Goal: Task Accomplishment & Management: Manage account settings

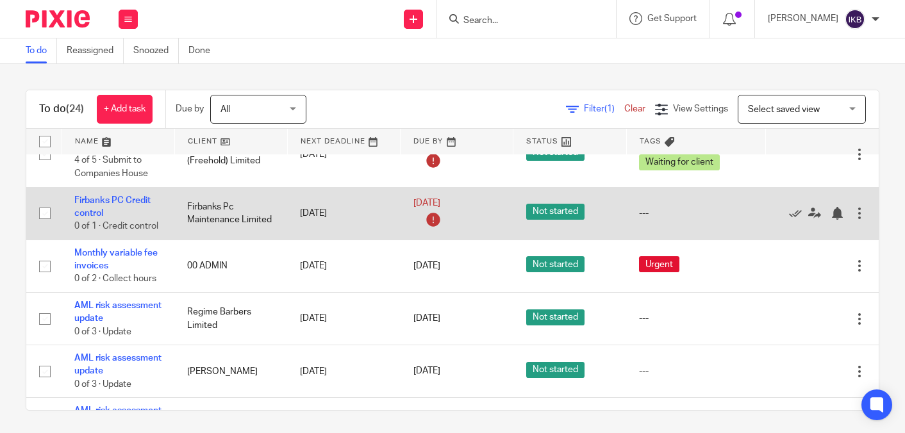
scroll to position [548, 0]
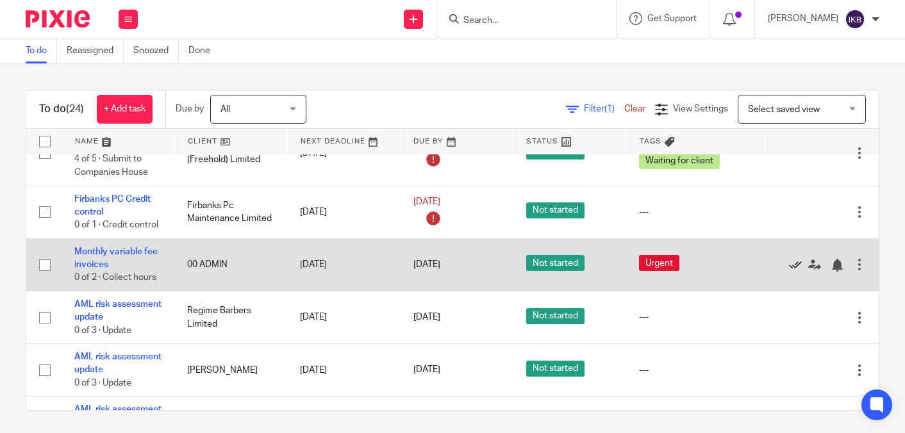
click at [791, 272] on icon at bounding box center [795, 265] width 13 height 13
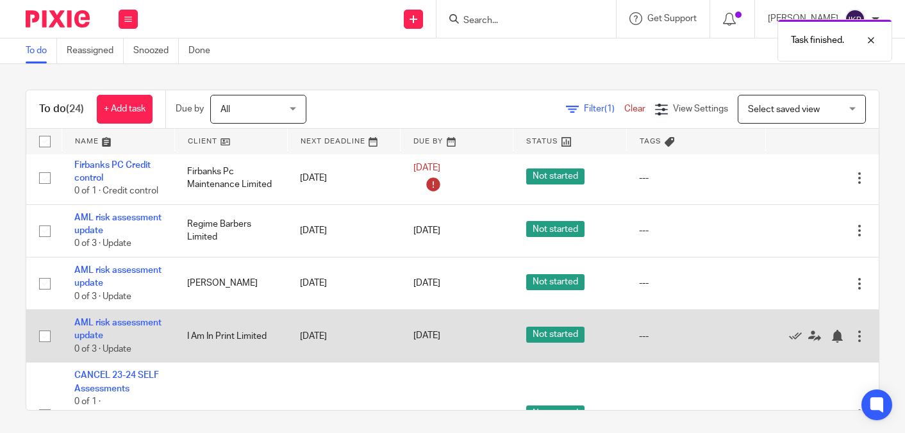
scroll to position [578, 0]
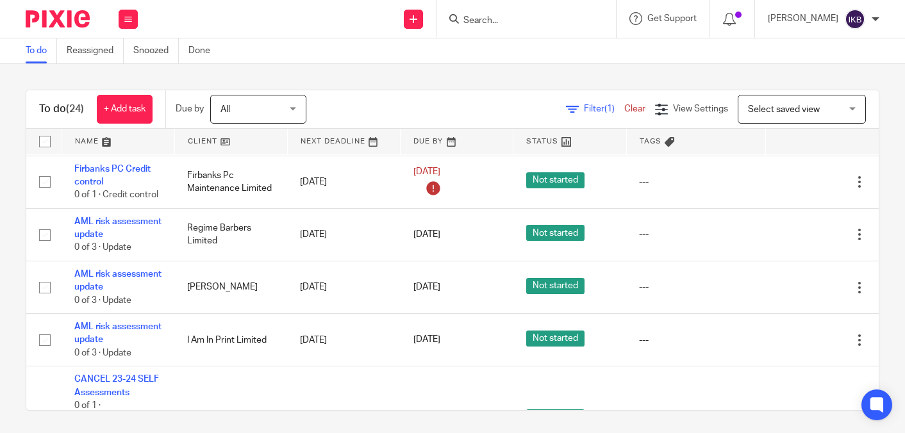
click at [463, 15] on input "Search" at bounding box center [519, 21] width 115 height 12
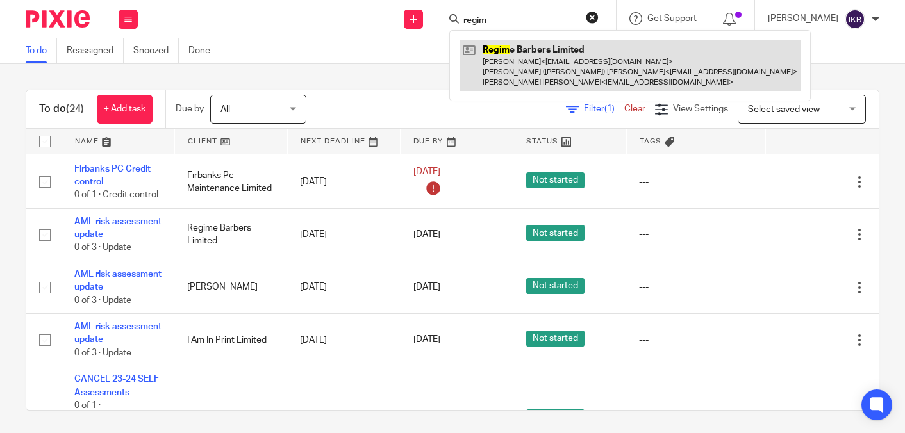
type input "regim"
click at [479, 53] on link at bounding box center [629, 65] width 341 height 51
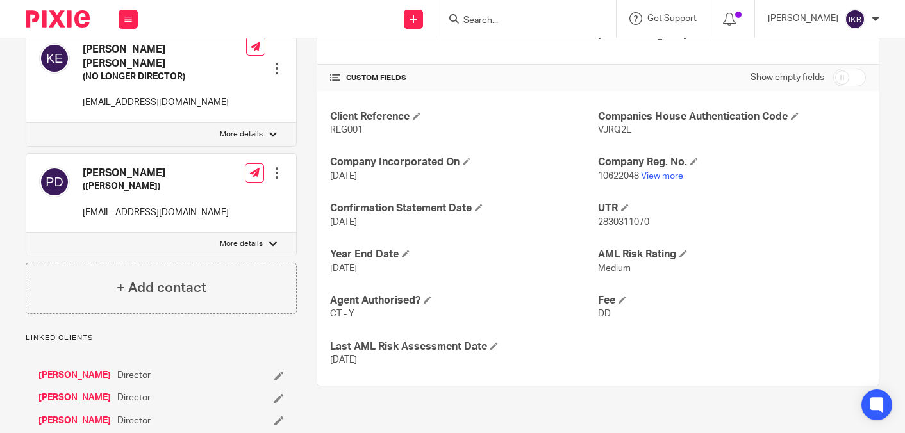
scroll to position [268, 0]
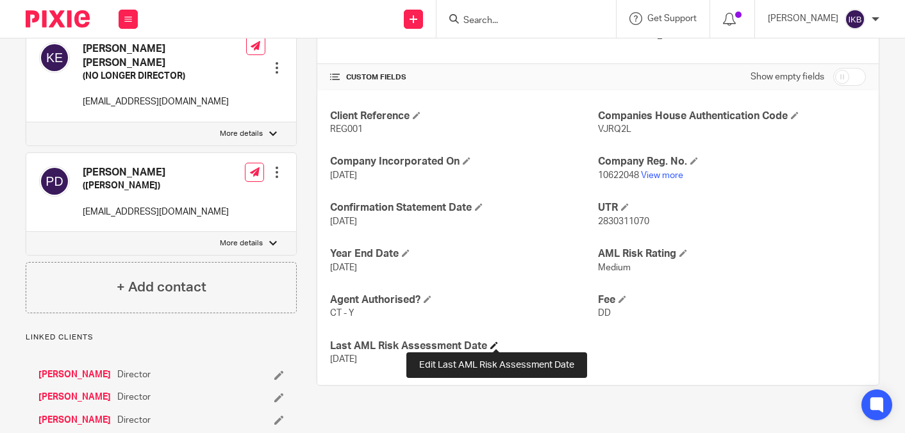
click at [492, 343] on span at bounding box center [494, 346] width 8 height 8
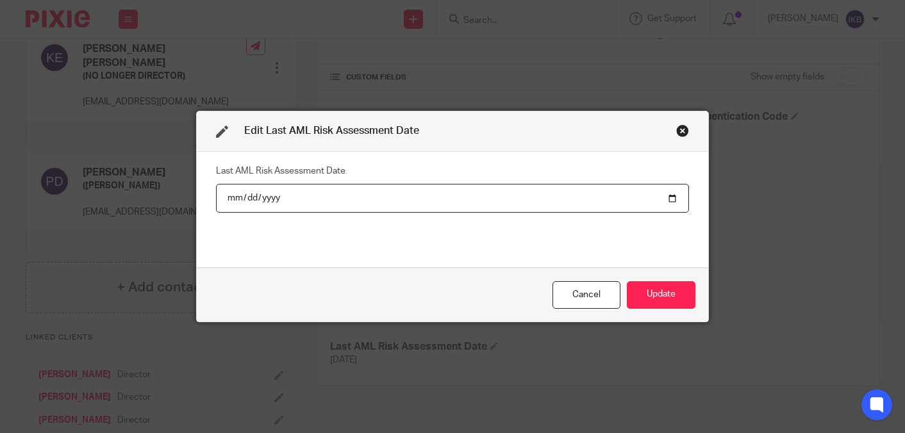
click at [265, 192] on input "2024-08-13" at bounding box center [452, 198] width 473 height 29
click at [273, 198] on input "2024-08-13" at bounding box center [452, 198] width 473 height 29
type input "2025-08-13"
click at [644, 284] on button "Update" at bounding box center [661, 295] width 69 height 28
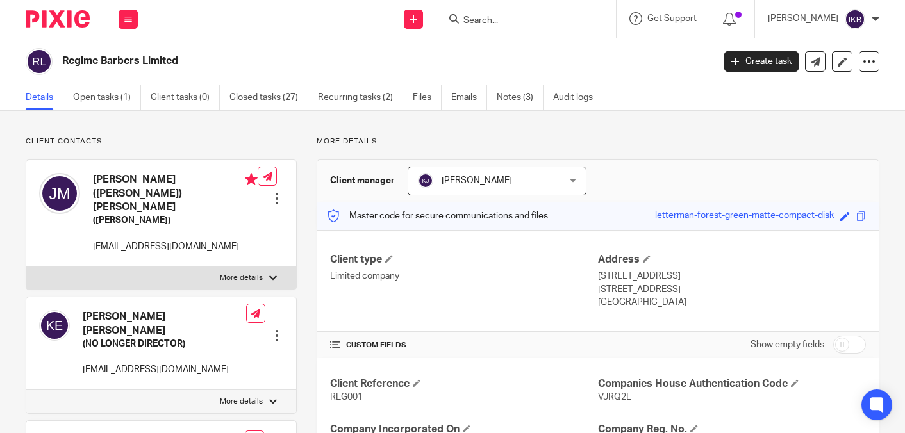
scroll to position [0, 0]
click at [80, 25] on img at bounding box center [58, 18] width 64 height 17
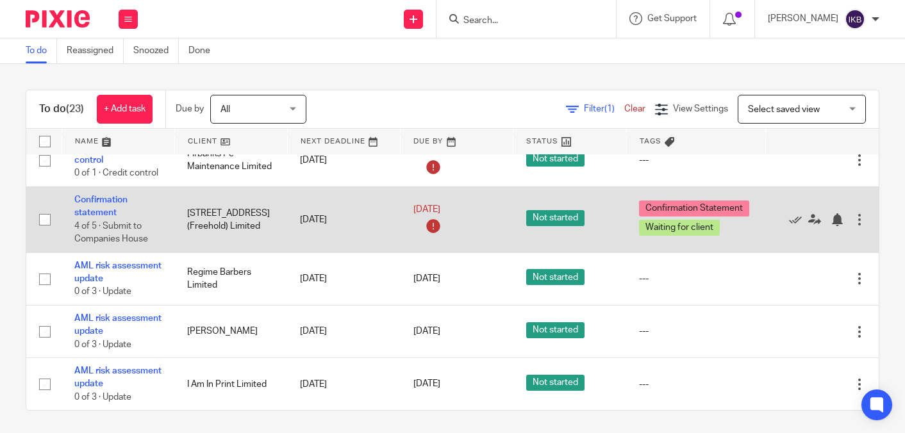
scroll to position [547, 0]
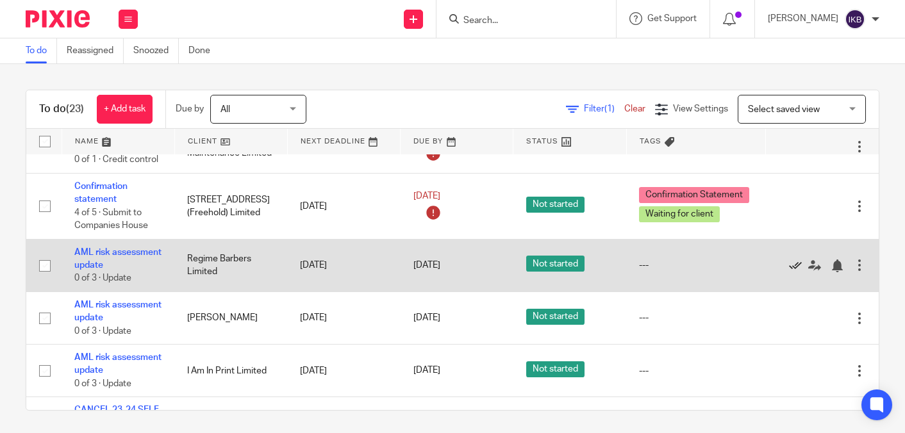
click at [792, 272] on icon at bounding box center [795, 266] width 13 height 13
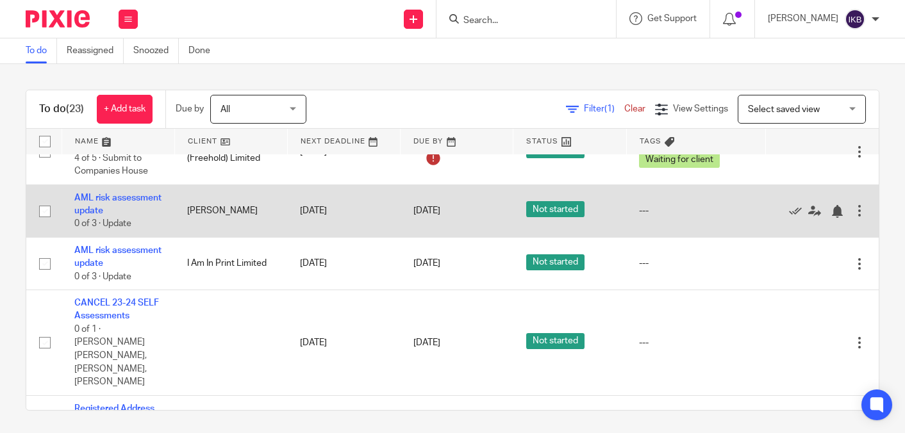
scroll to position [604, 0]
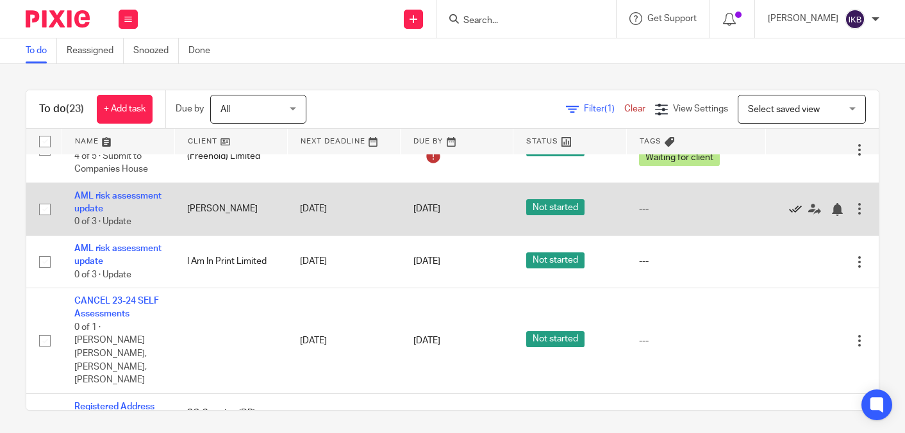
click at [790, 216] on icon at bounding box center [795, 209] width 13 height 13
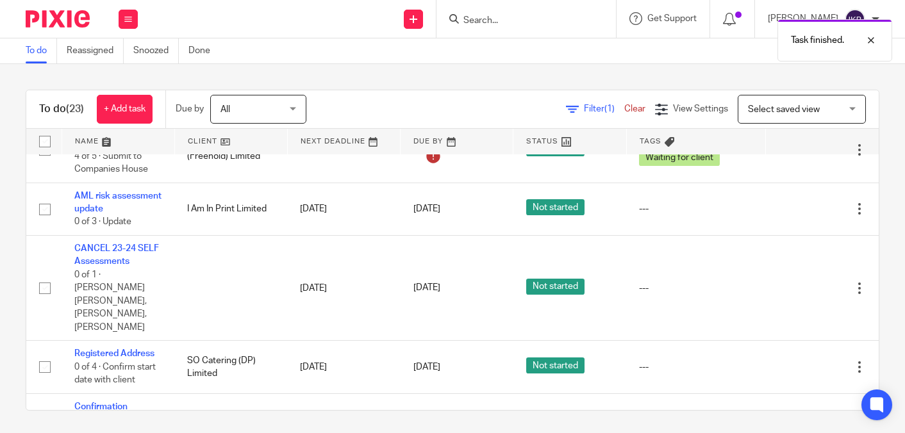
click at [471, 11] on div at bounding box center [525, 19] width 179 height 38
click at [472, 14] on div "Task finished." at bounding box center [672, 37] width 440 height 49
click at [462, 21] on input "Search" at bounding box center [519, 21] width 115 height 12
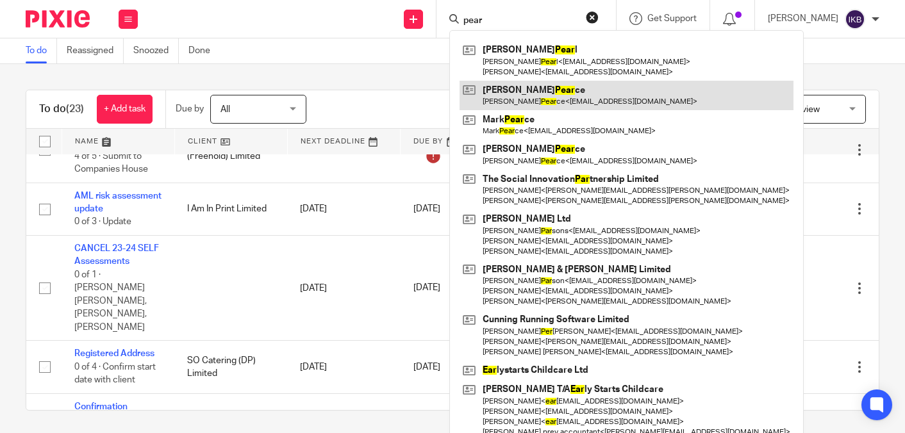
type input "pear"
click at [475, 100] on link at bounding box center [626, 95] width 334 height 29
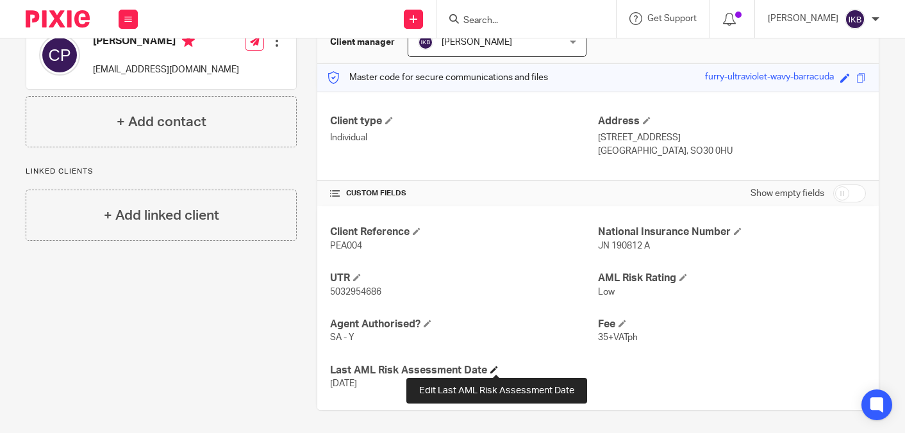
click at [498, 368] on span at bounding box center [494, 370] width 8 height 8
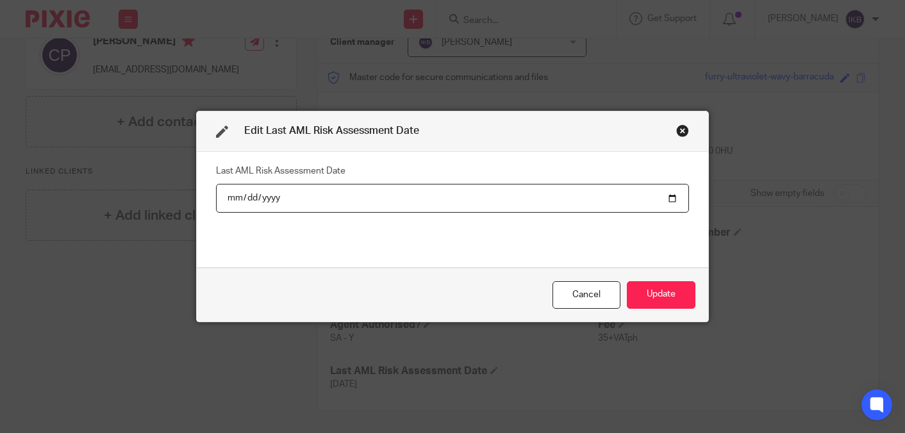
click at [276, 204] on input "2024-08-15" at bounding box center [452, 198] width 473 height 29
click at [275, 202] on input "2024-08-15" at bounding box center [452, 198] width 473 height 29
type input "[DATE]"
click at [661, 295] on button "Update" at bounding box center [661, 295] width 69 height 28
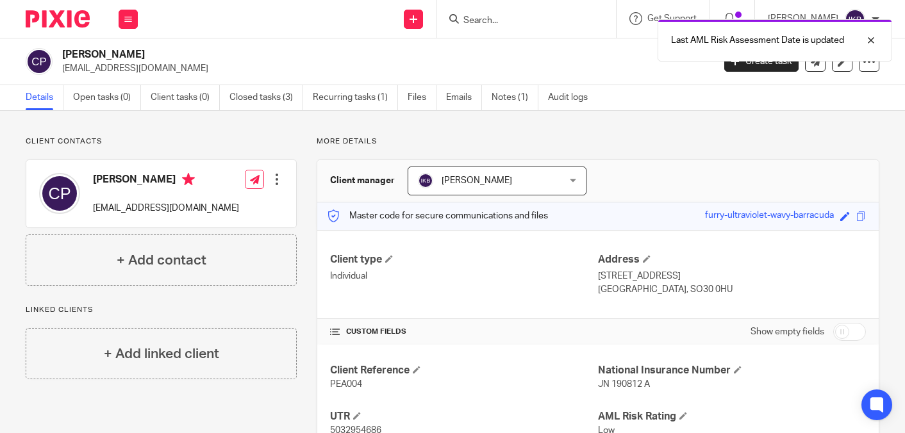
click at [56, 20] on img at bounding box center [58, 18] width 64 height 17
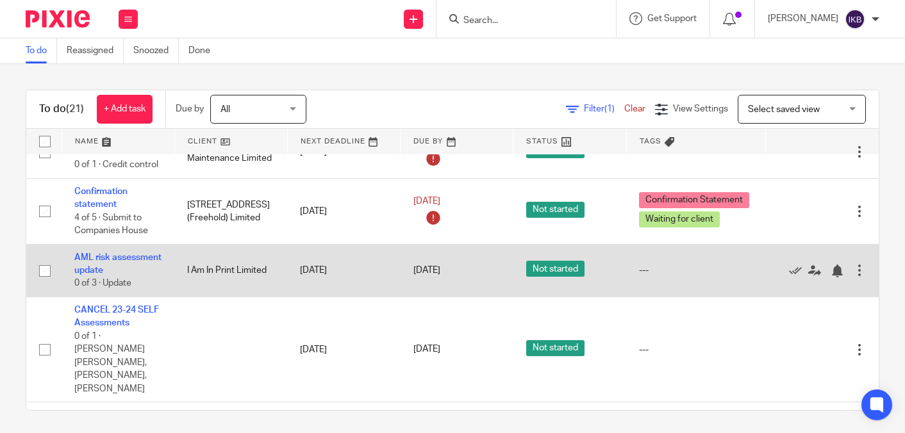
scroll to position [502, 0]
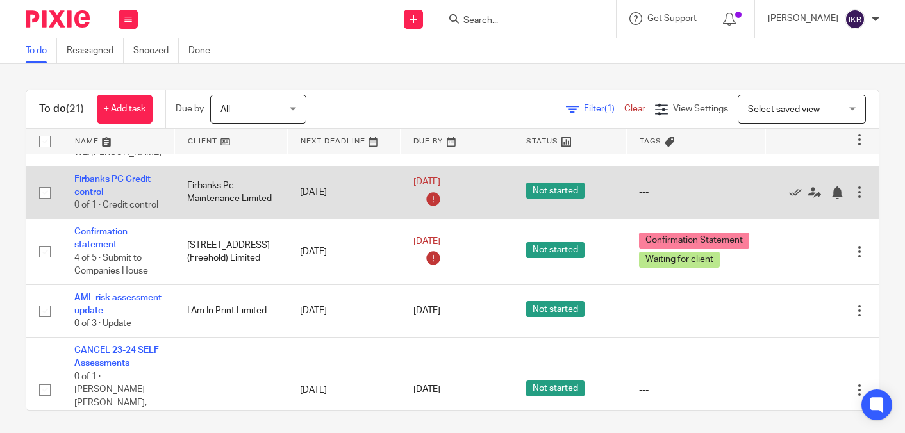
click at [854, 198] on div at bounding box center [859, 192] width 13 height 13
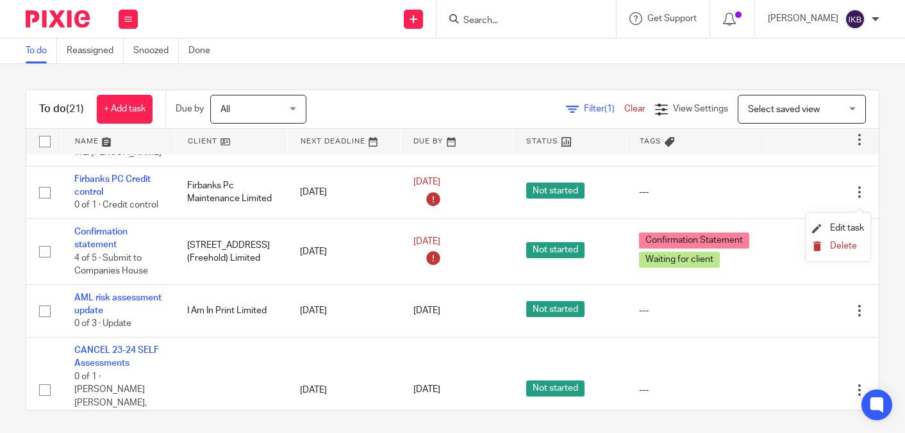
click at [827, 249] on button "Delete" at bounding box center [838, 247] width 52 height 10
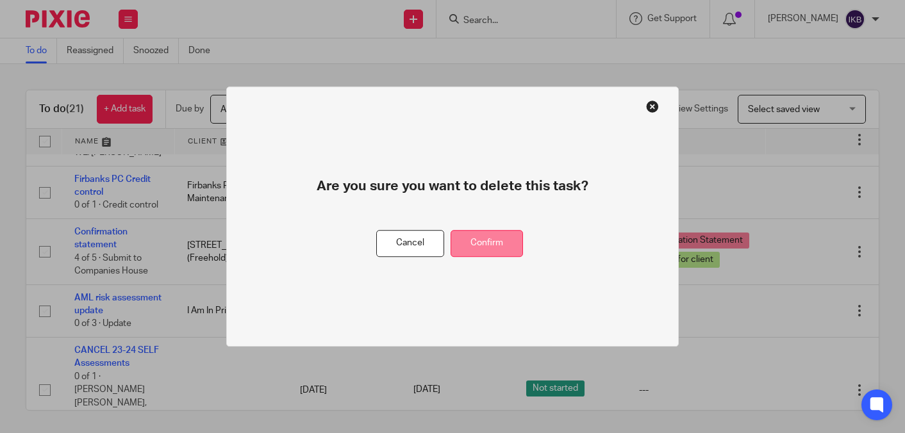
click at [493, 240] on button "Confirm" at bounding box center [486, 244] width 72 height 28
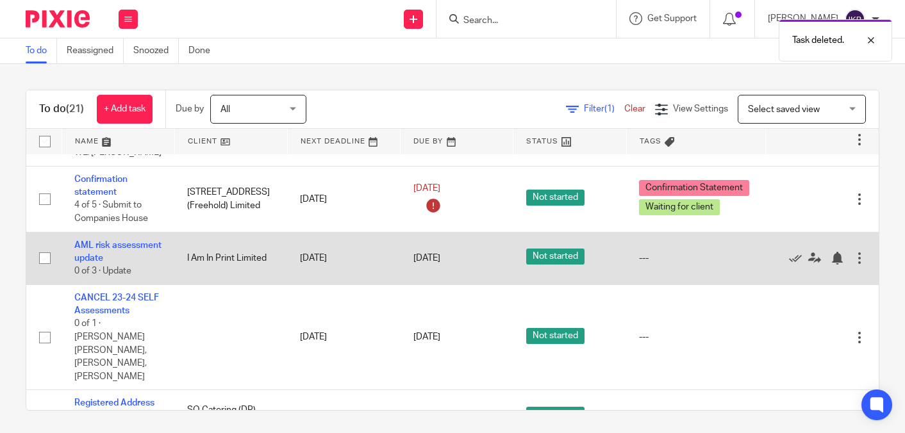
scroll to position [531, 0]
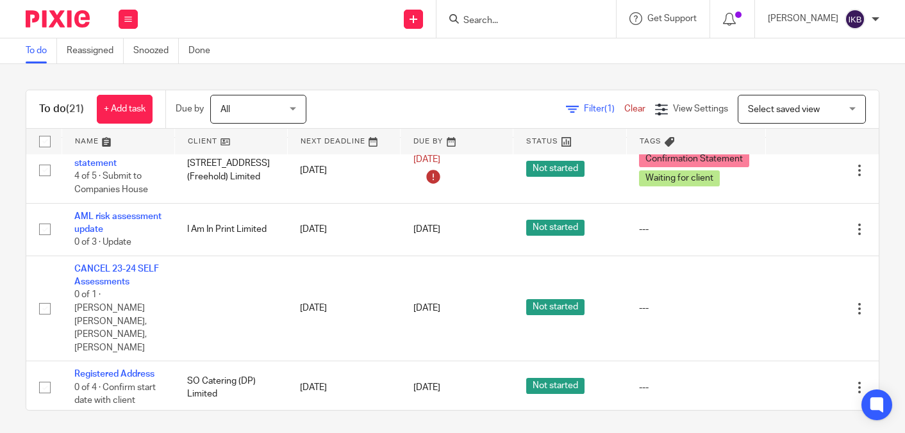
click at [467, 16] on input "Search" at bounding box center [519, 21] width 115 height 12
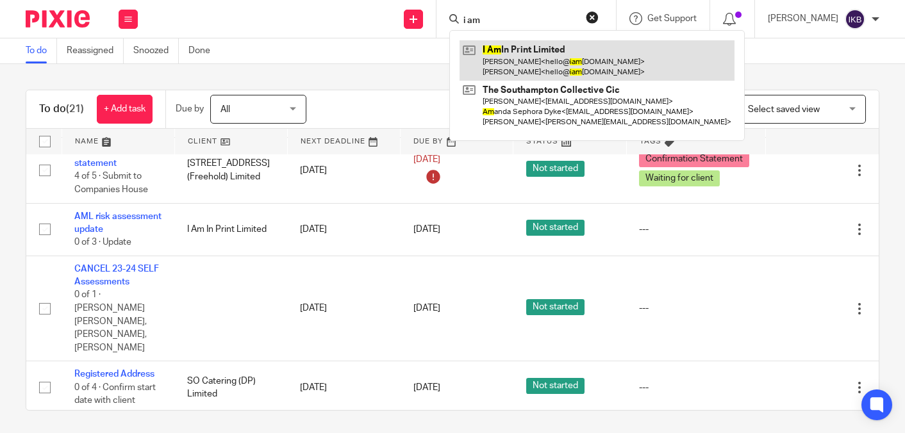
type input "i am"
click at [496, 51] on link at bounding box center [596, 60] width 275 height 40
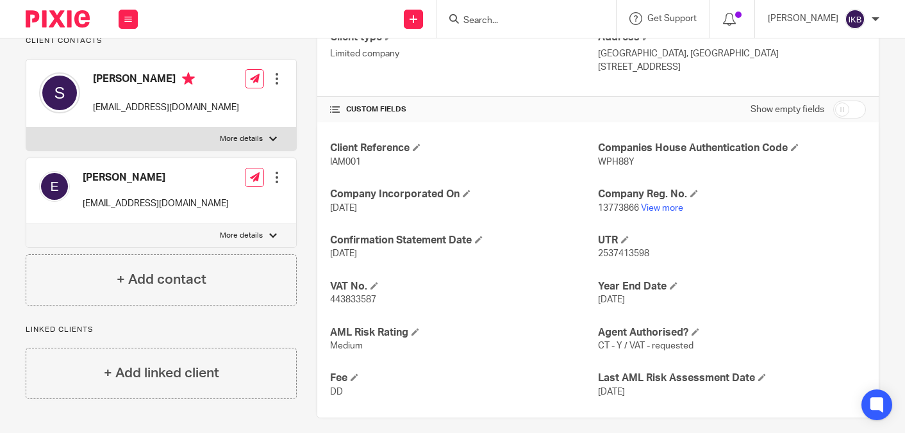
scroll to position [220, 0]
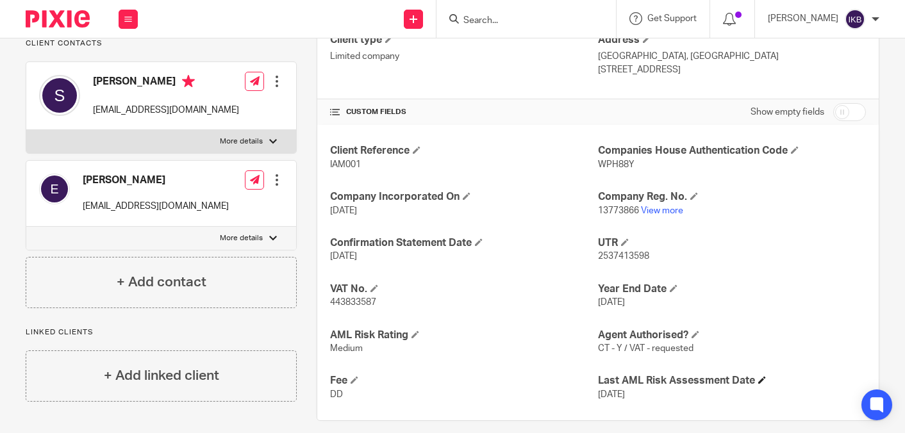
click at [768, 382] on h4 "Last AML Risk Assessment Date" at bounding box center [732, 380] width 268 height 13
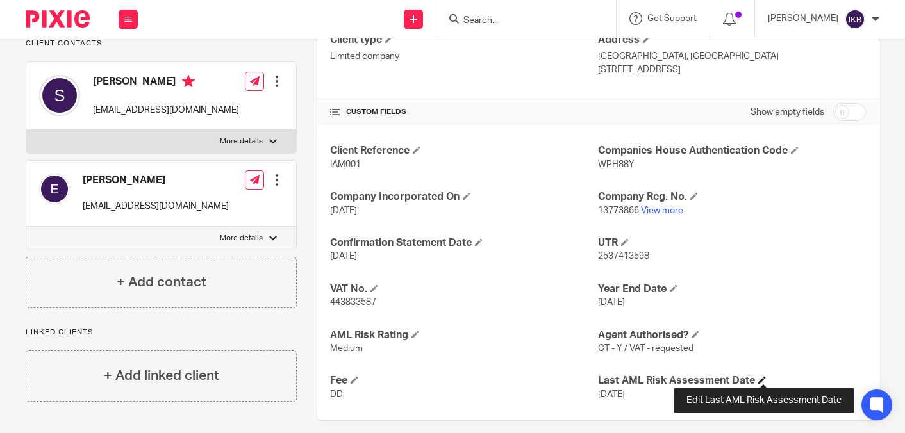
click at [766, 381] on span at bounding box center [762, 380] width 8 height 8
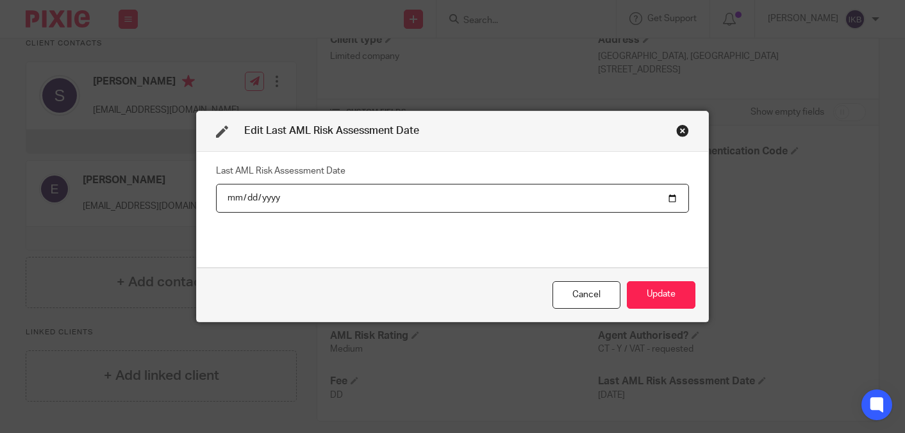
click at [278, 201] on input "[DATE]" at bounding box center [452, 198] width 473 height 29
type input "[DATE]"
click at [671, 302] on button "Update" at bounding box center [661, 295] width 69 height 28
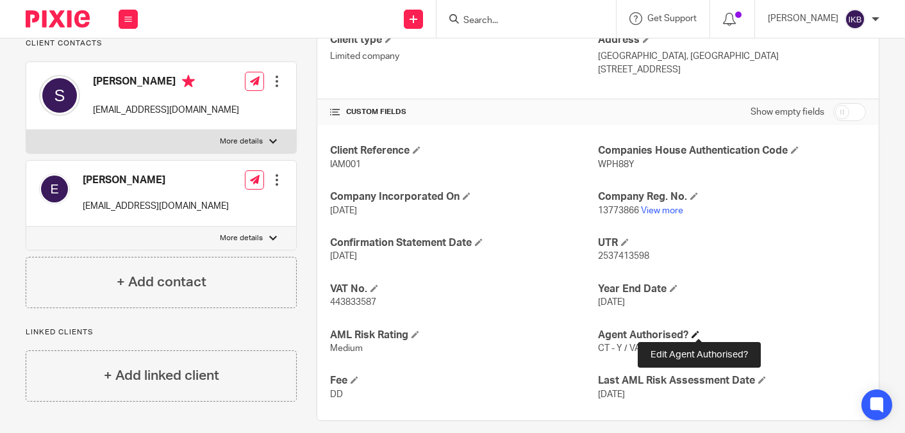
click at [698, 332] on span at bounding box center [695, 335] width 8 height 8
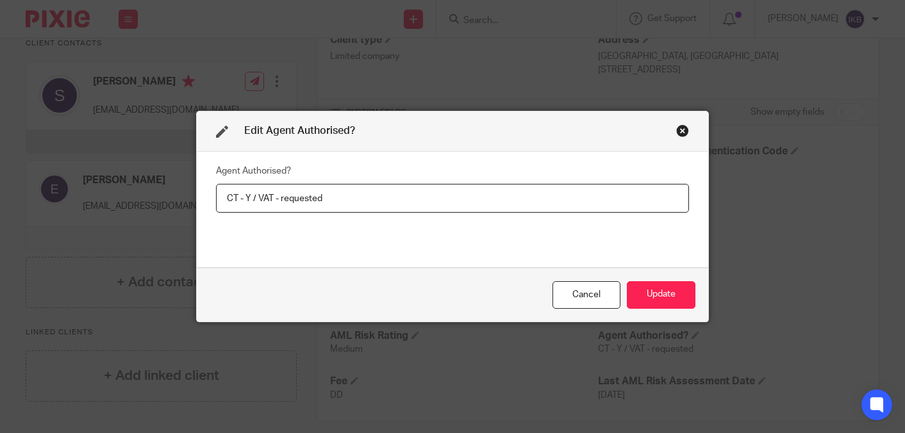
drag, startPoint x: 331, startPoint y: 199, endPoint x: 252, endPoint y: 200, distance: 78.8
click at [252, 200] on input "CT - Y / VAT - requested" at bounding box center [452, 198] width 473 height 29
type input "CT - Y"
click at [667, 303] on button "Update" at bounding box center [661, 295] width 69 height 28
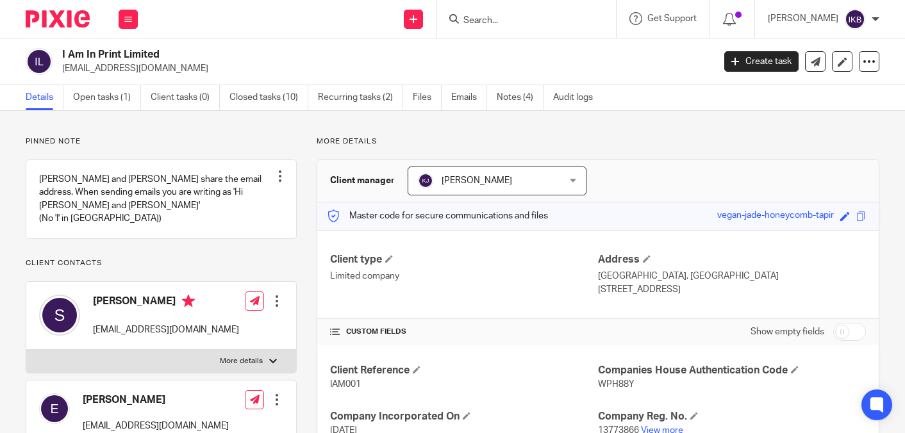
scroll to position [0, 0]
click at [70, 25] on img at bounding box center [58, 18] width 64 height 17
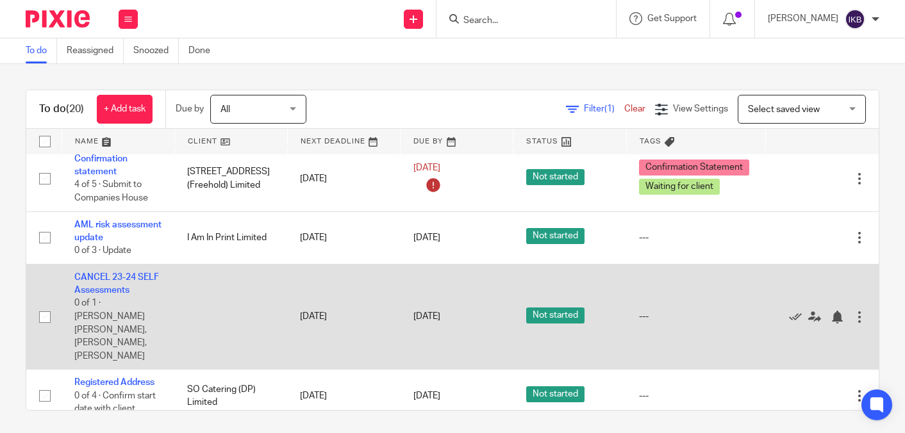
scroll to position [548, 0]
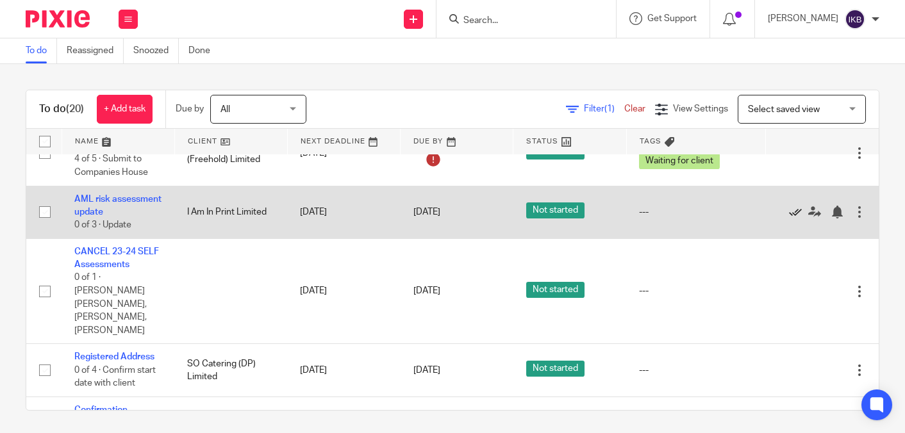
click at [793, 219] on icon at bounding box center [795, 212] width 13 height 13
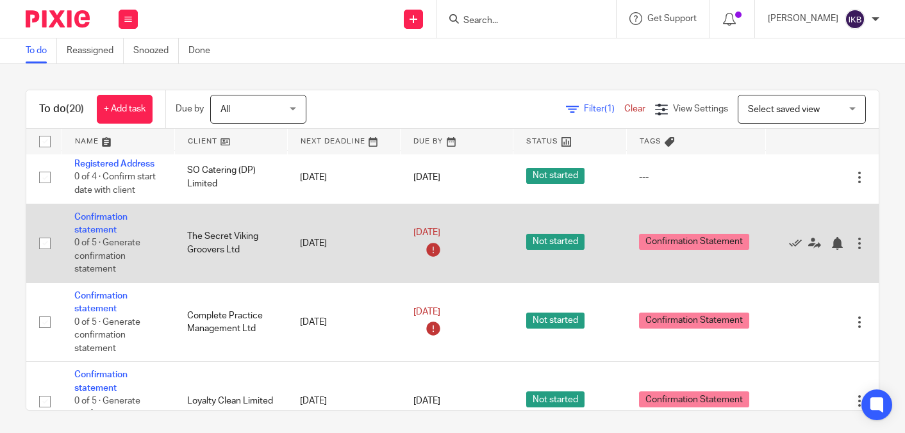
scroll to position [688, 0]
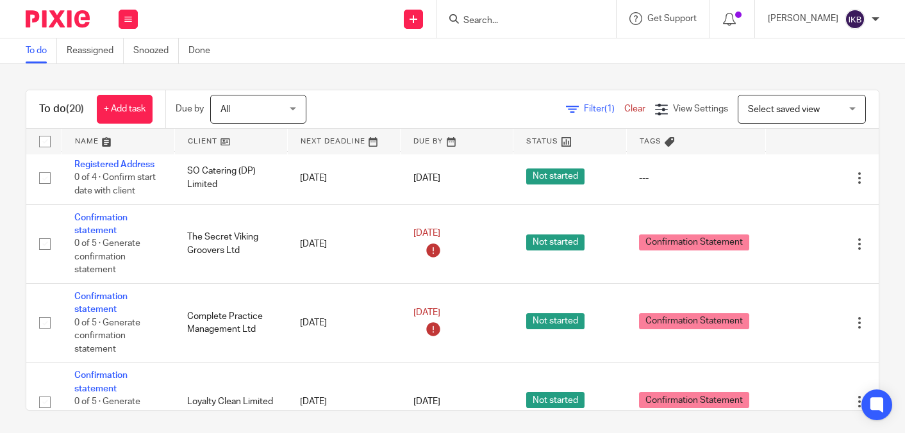
click at [492, 26] on form at bounding box center [530, 19] width 136 height 16
click at [477, 22] on input "Search" at bounding box center [519, 21] width 115 height 12
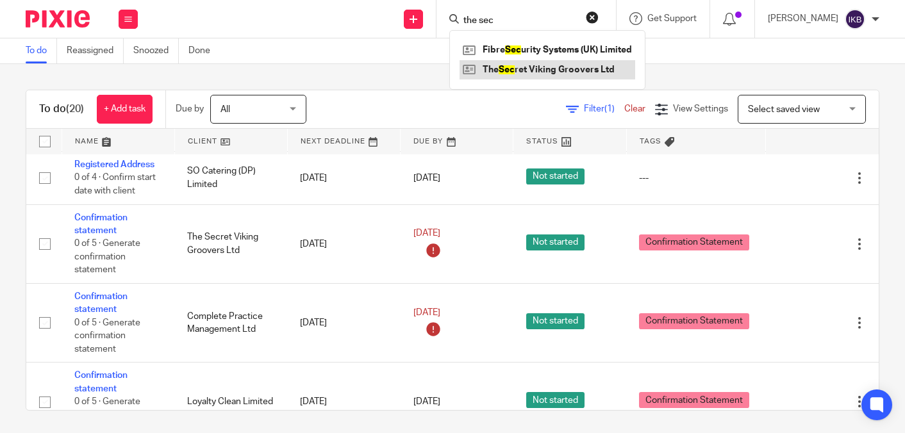
type input "the sec"
click at [497, 64] on link at bounding box center [547, 69] width 176 height 19
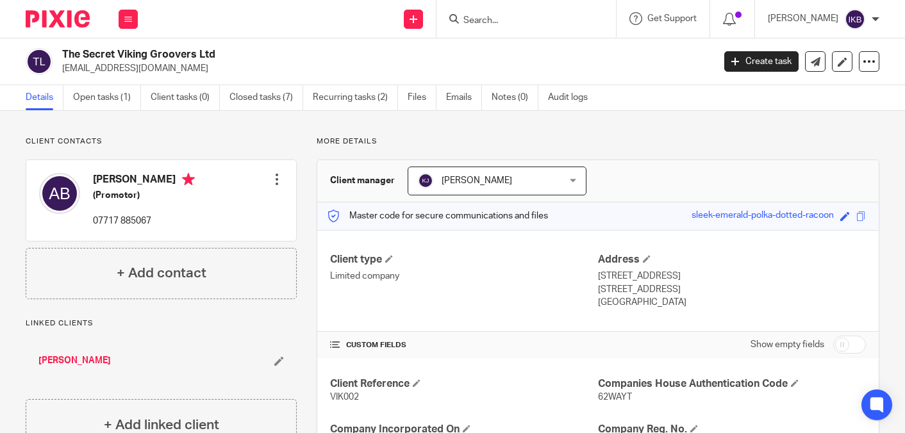
click at [57, 70] on div "The Secret Viking Groovers Ltd [EMAIL_ADDRESS][DOMAIN_NAME]" at bounding box center [365, 61] width 679 height 27
click at [74, 70] on p "[EMAIL_ADDRESS][DOMAIN_NAME]" at bounding box center [383, 68] width 643 height 13
click at [186, 64] on p "[EMAIL_ADDRESS][DOMAIN_NAME]" at bounding box center [383, 68] width 643 height 13
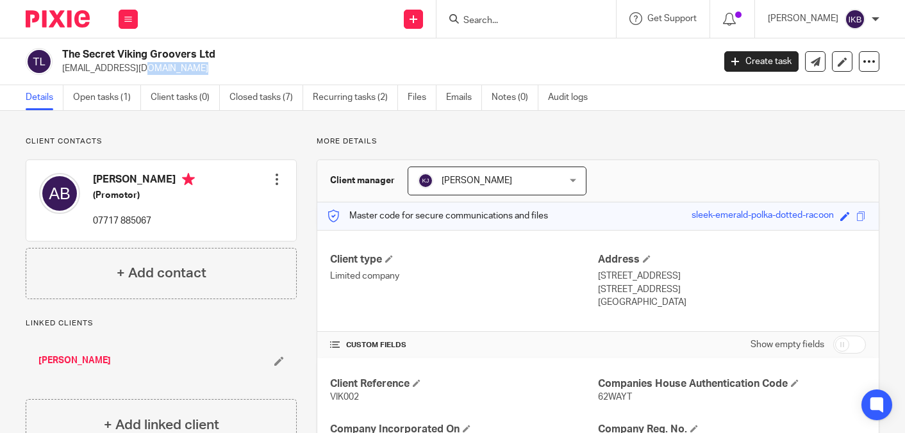
click at [187, 68] on p "[EMAIL_ADDRESS][DOMAIN_NAME]" at bounding box center [383, 68] width 643 height 13
click at [280, 159] on div "Client contacts [PERSON_NAME] (Promotor) 07717 885067 Edit contact Create clien…" at bounding box center [161, 217] width 271 height 163
click at [63, 13] on img at bounding box center [58, 18] width 64 height 17
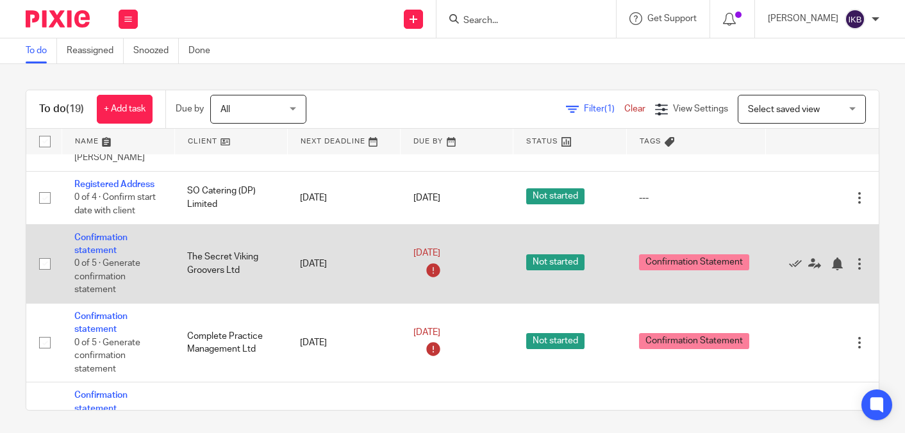
scroll to position [670, 0]
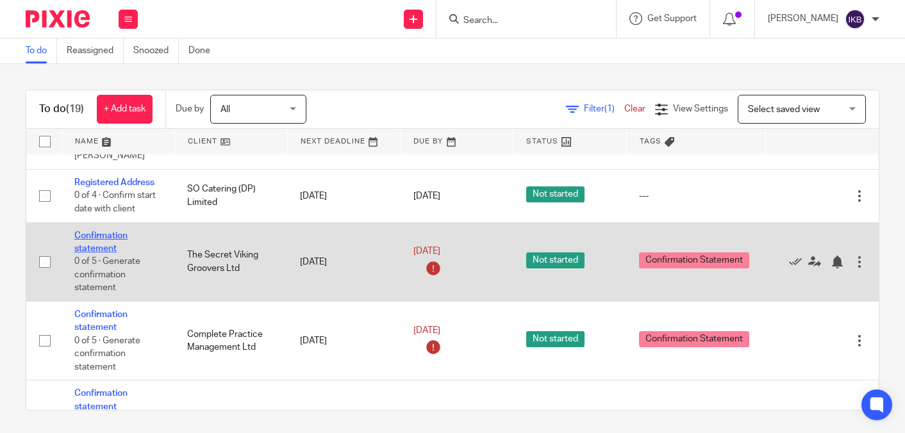
click at [104, 231] on link "Confirmation statement" at bounding box center [100, 242] width 53 height 22
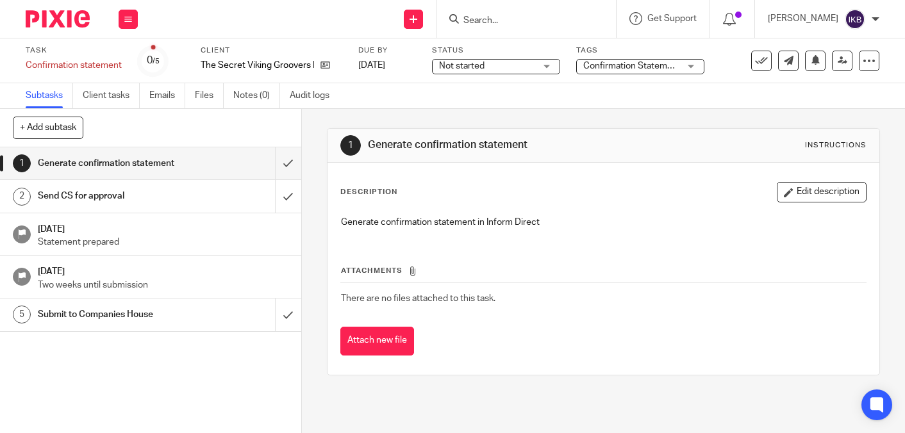
click at [595, 62] on span "Confirmation Statement" at bounding box center [631, 66] width 97 height 9
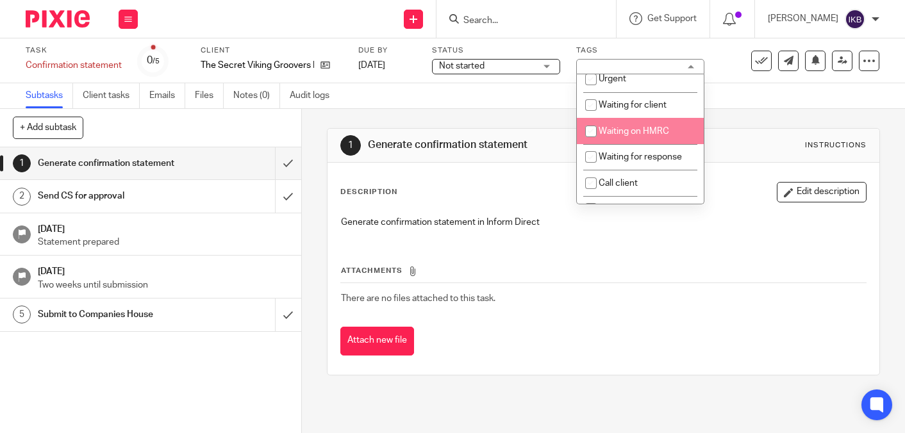
scroll to position [361, 0]
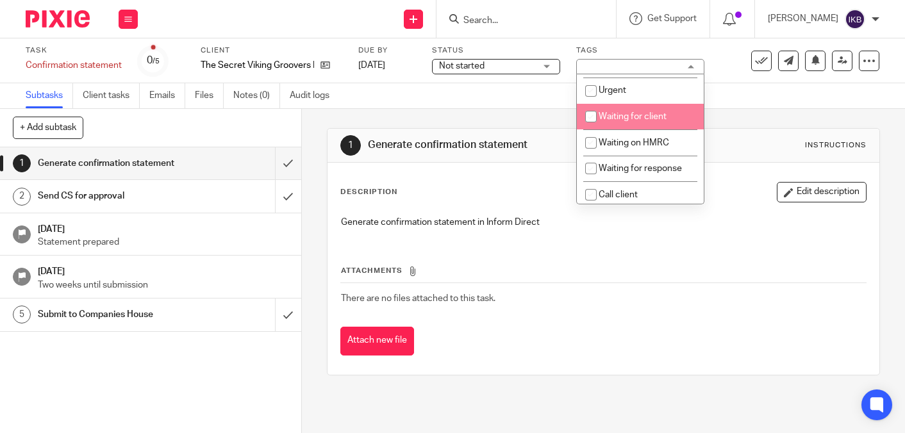
click at [626, 121] on span "Waiting for client" at bounding box center [633, 116] width 68 height 9
checkbox input "true"
click at [493, 110] on div "1 Generate confirmation statement Instructions Description Edit description Gen…" at bounding box center [603, 252] width 553 height 286
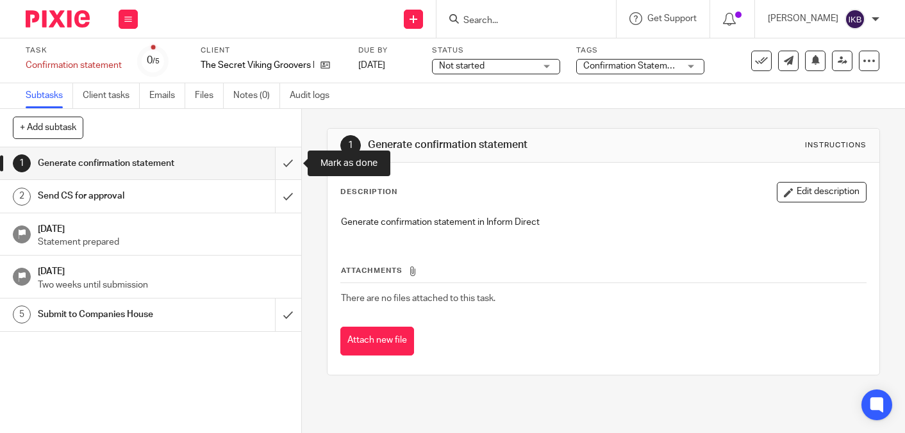
click at [292, 159] on input "submit" at bounding box center [150, 163] width 301 height 32
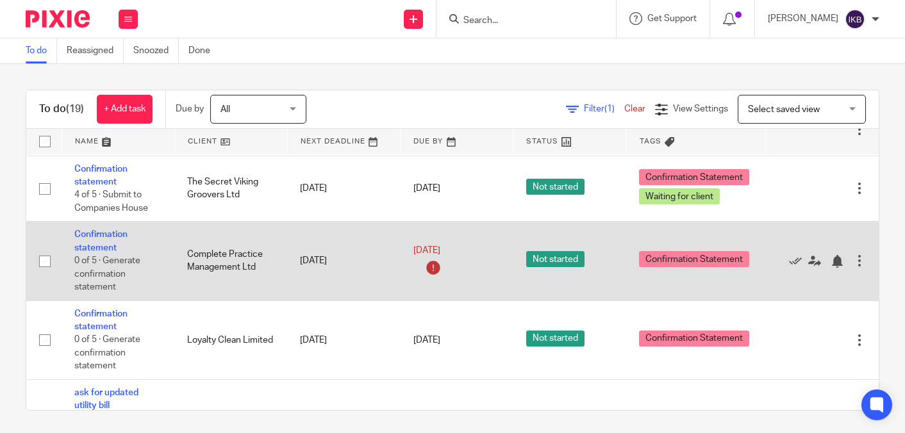
scroll to position [731, 0]
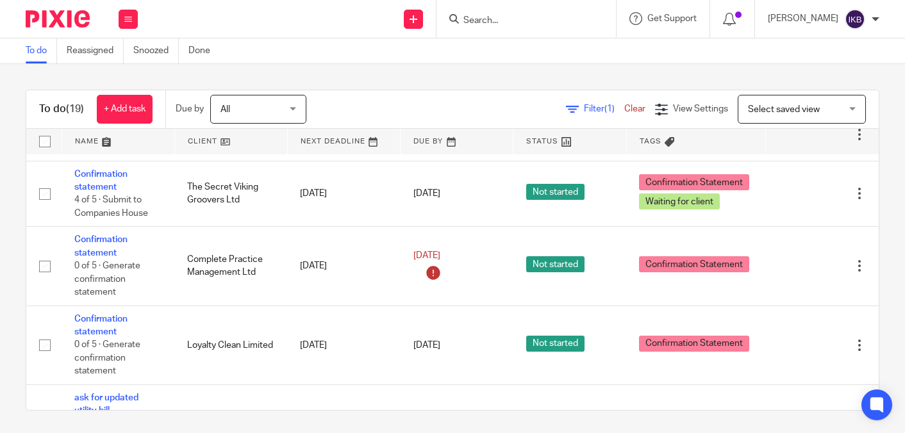
click at [465, 19] on input "Search" at bounding box center [519, 21] width 115 height 12
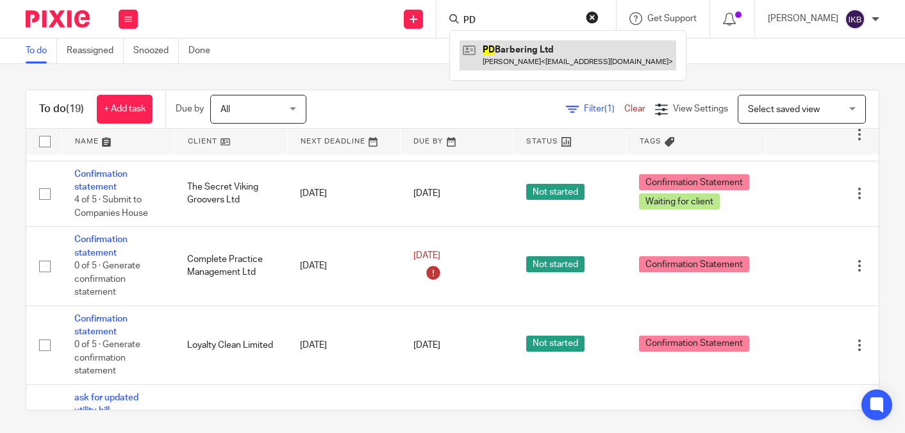
type input "PD"
click at [508, 58] on link at bounding box center [567, 54] width 217 height 29
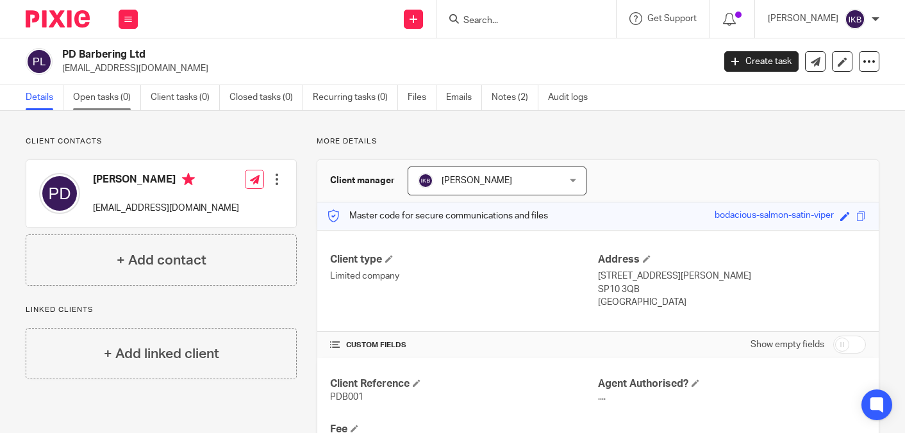
click at [113, 99] on link "Open tasks (0)" at bounding box center [107, 97] width 68 height 25
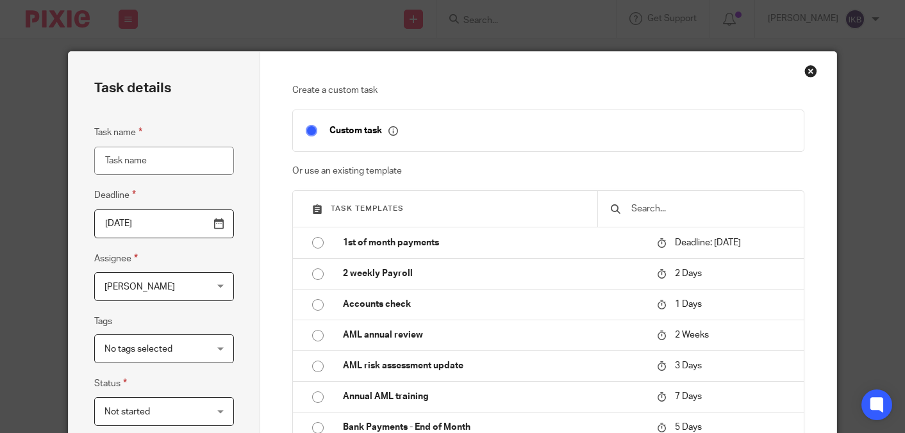
click at [652, 208] on input "text" at bounding box center [710, 209] width 161 height 14
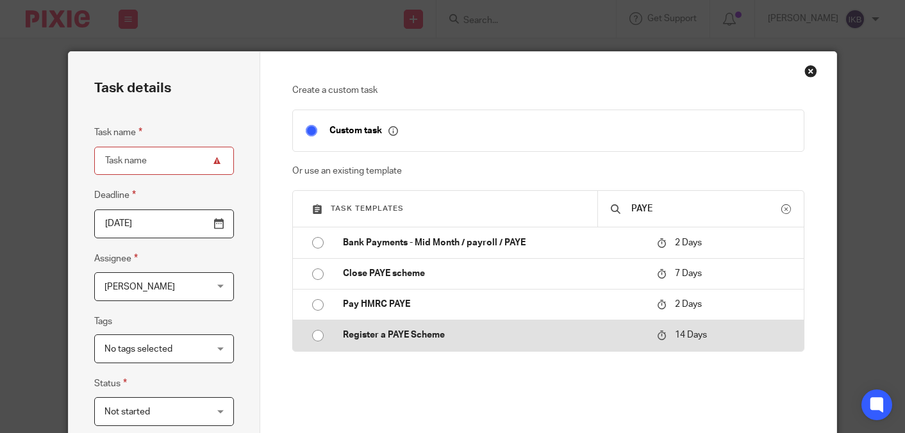
type input "PAYE"
click at [514, 336] on p "Register a PAYE Scheme" at bounding box center [493, 335] width 301 height 13
type input "2025-08-28"
type input "Register a PAYE Scheme"
checkbox input "false"
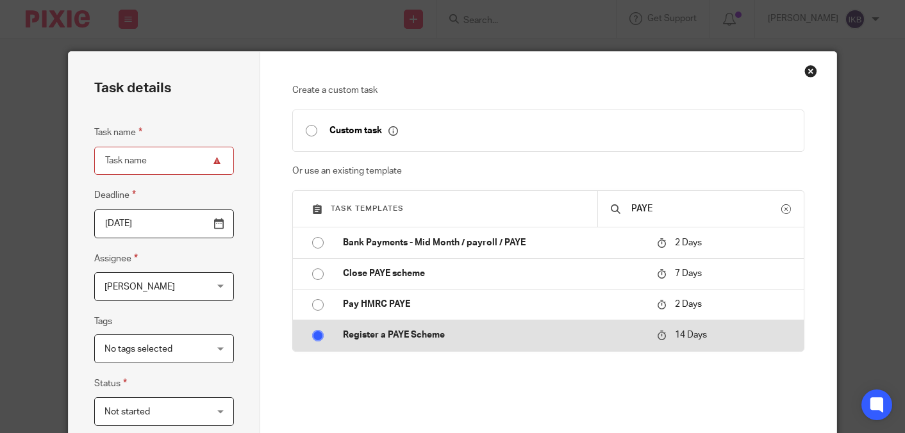
radio input "true"
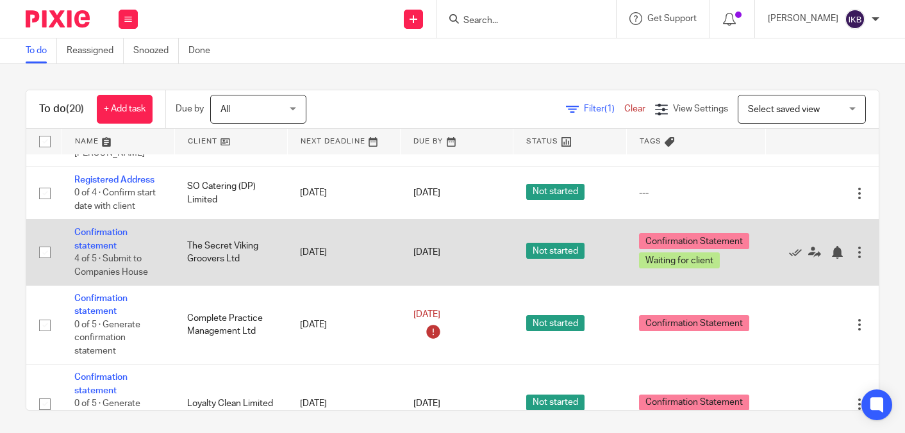
scroll to position [807, 0]
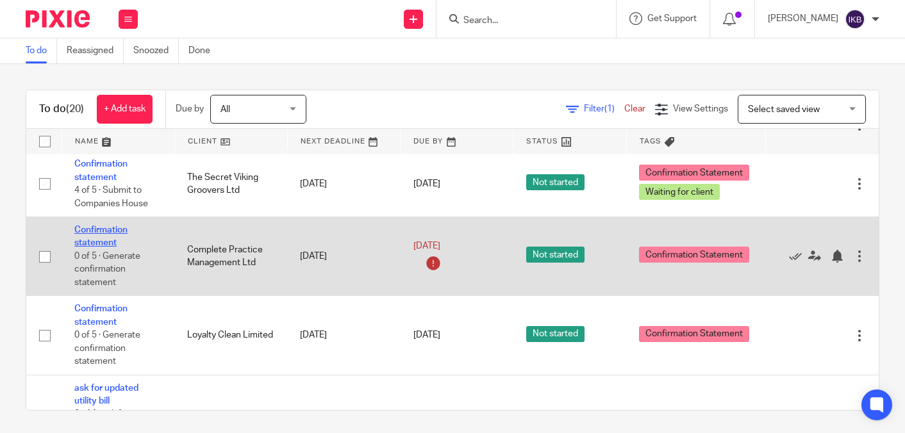
click at [109, 226] on link "Confirmation statement" at bounding box center [100, 237] width 53 height 22
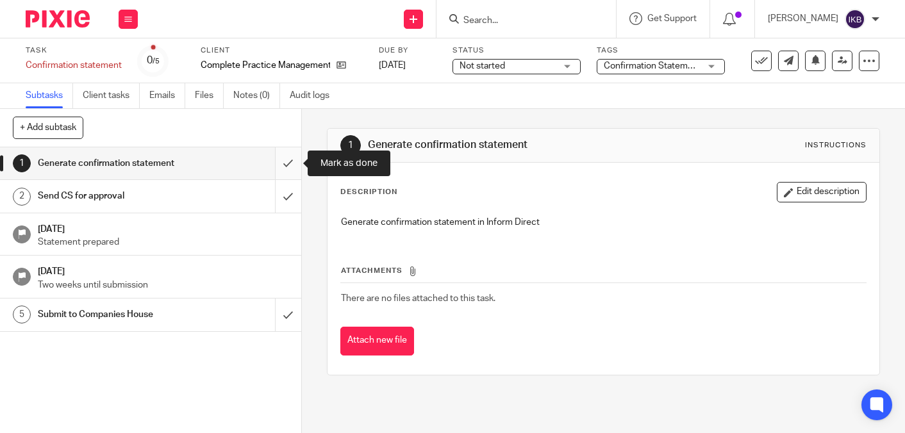
click at [291, 150] on input "submit" at bounding box center [150, 163] width 301 height 32
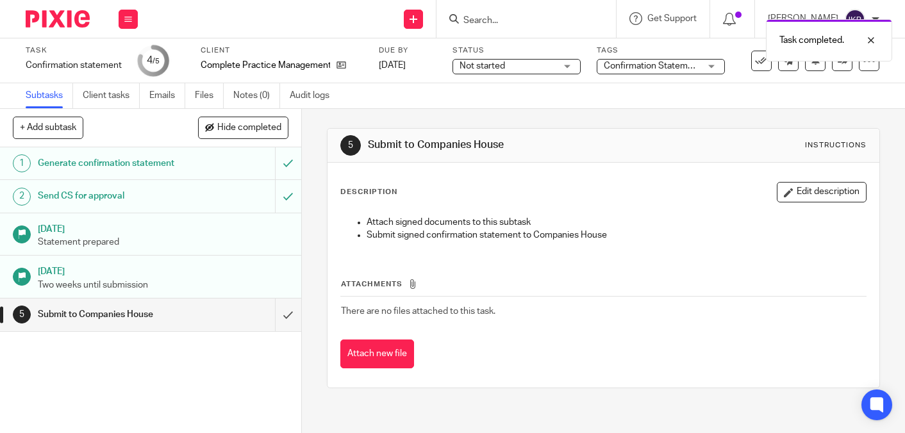
click at [634, 67] on span "Confirmation Statement" at bounding box center [652, 66] width 97 height 9
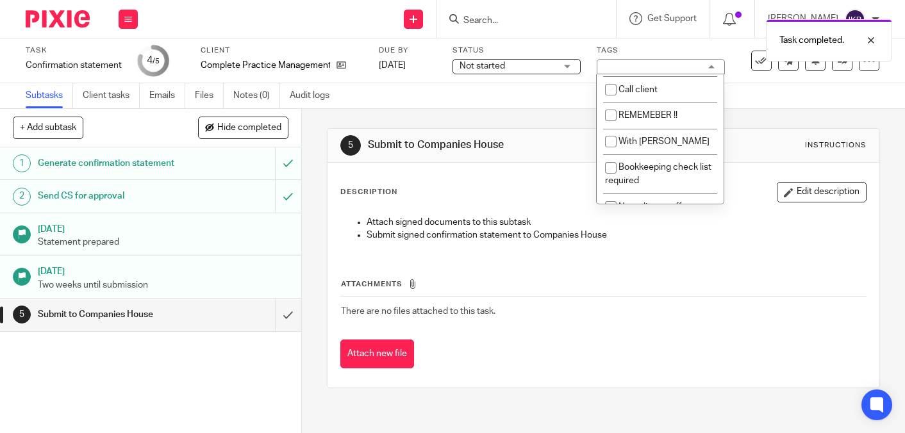
scroll to position [397, 0]
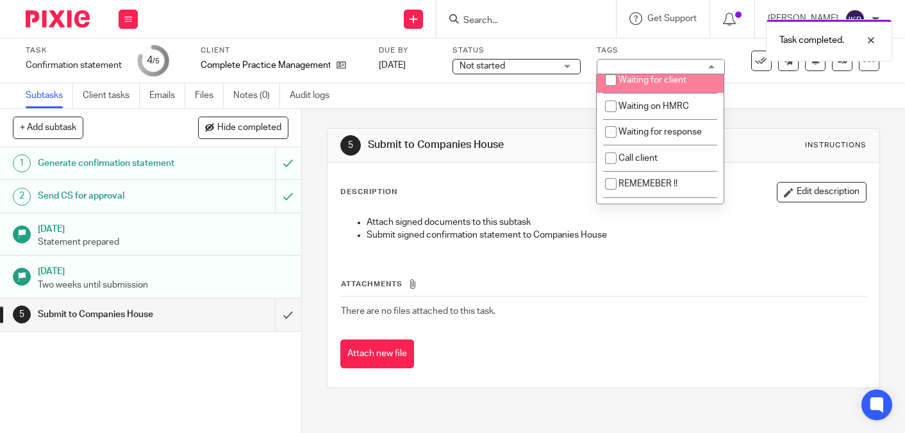
click at [645, 94] on li "Waiting for client" at bounding box center [660, 80] width 127 height 26
checkbox input "true"
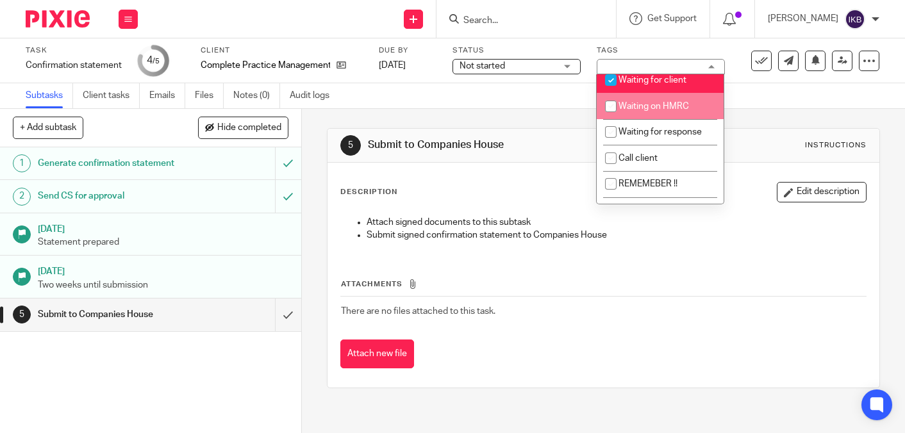
click at [547, 108] on div "Subtasks Client tasks Emails Files Notes (0) Audit logs" at bounding box center [452, 96] width 905 height 26
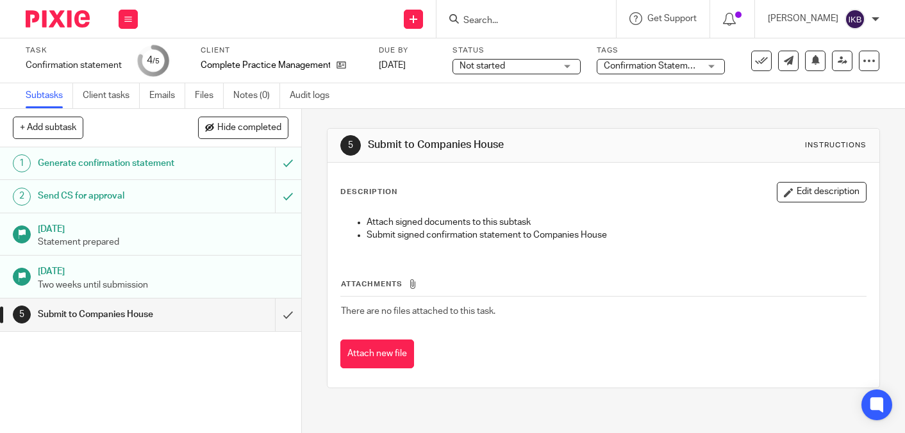
click at [54, 24] on img at bounding box center [58, 18] width 64 height 17
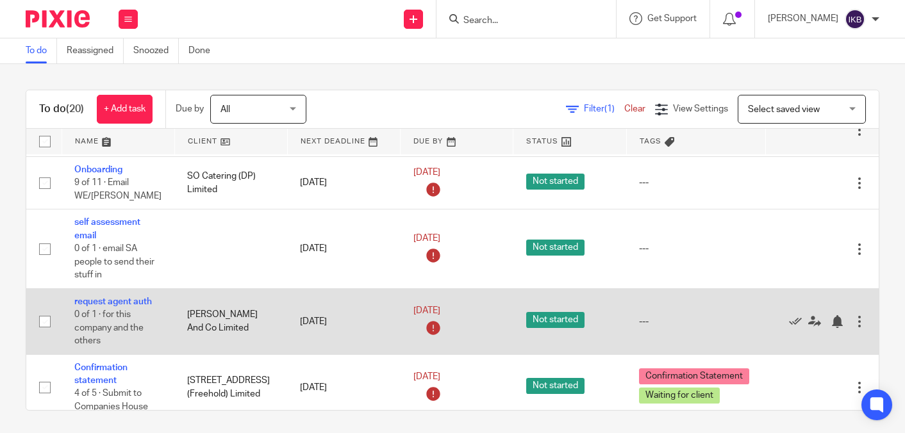
scroll to position [274, 0]
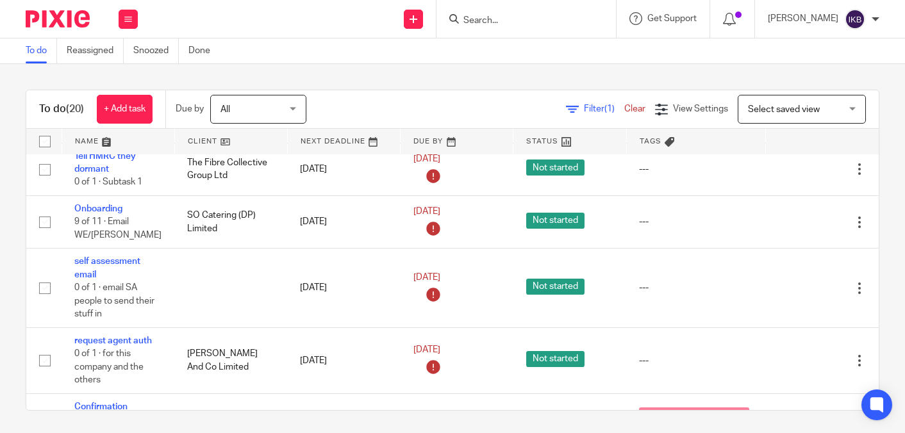
click at [462, 24] on input "Search" at bounding box center [519, 21] width 115 height 12
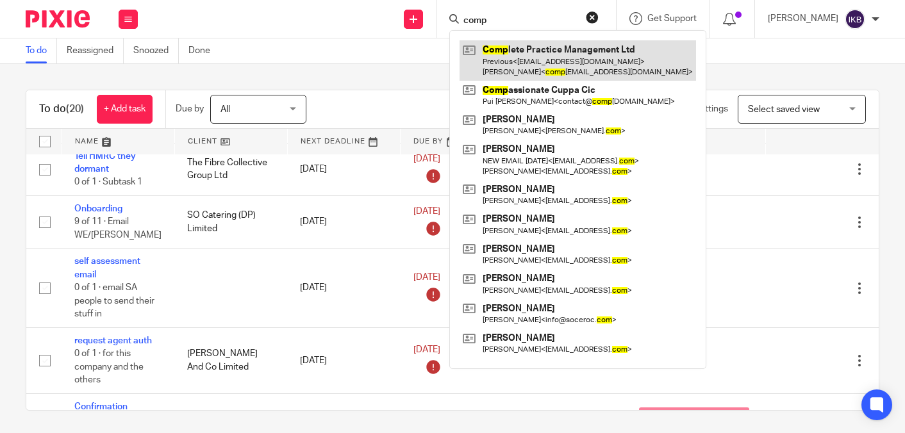
type input "comp"
click at [472, 54] on link at bounding box center [577, 60] width 236 height 40
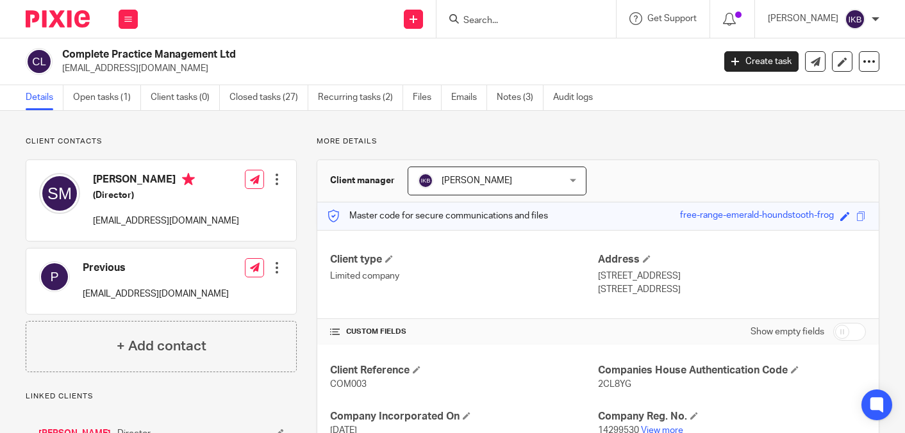
click at [60, 70] on div "Complete Practice Management Ltd completepracticemanagement@yahoo.com" at bounding box center [365, 61] width 679 height 27
click at [481, 17] on input "Search" at bounding box center [519, 21] width 115 height 12
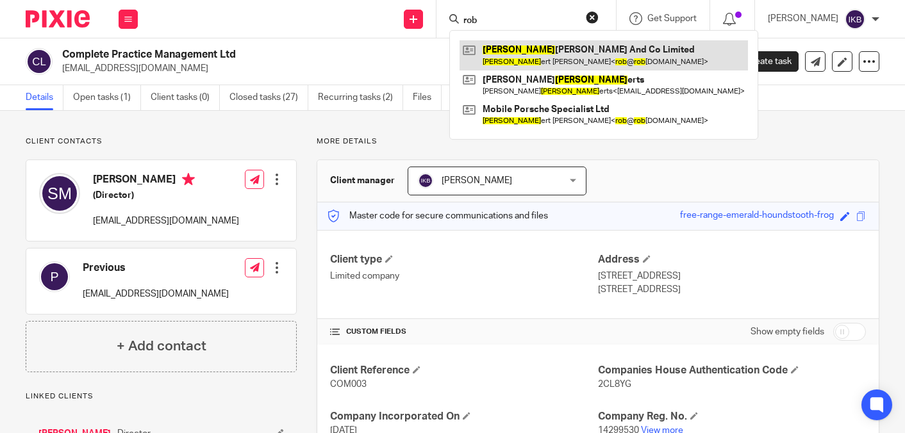
type input "rob"
click at [516, 54] on link at bounding box center [603, 54] width 288 height 29
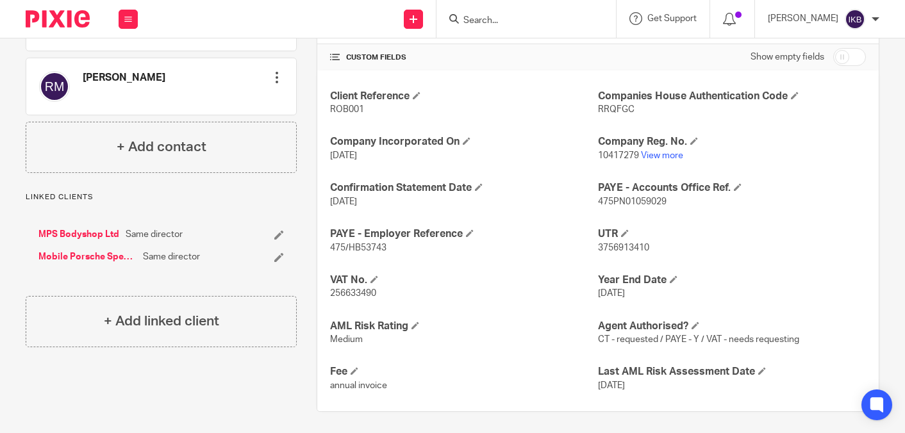
click at [566, 305] on div "Client Reference ROB001 Companies House Authentication Code RRQFGC Company Inco…" at bounding box center [597, 241] width 561 height 342
click at [65, 21] on img at bounding box center [58, 18] width 64 height 17
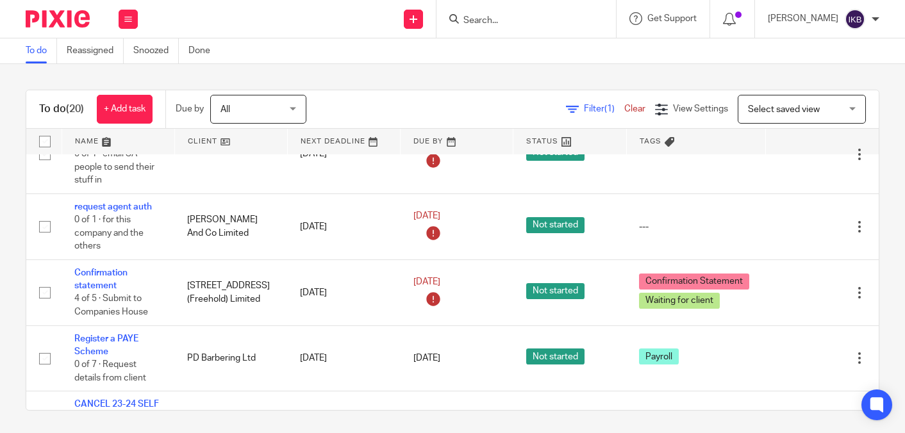
scroll to position [424, 0]
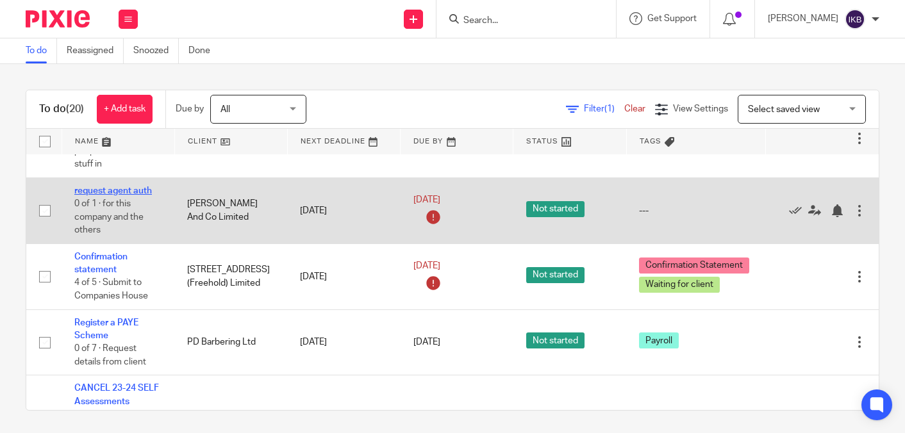
click at [134, 195] on link "request agent auth" at bounding box center [113, 190] width 78 height 9
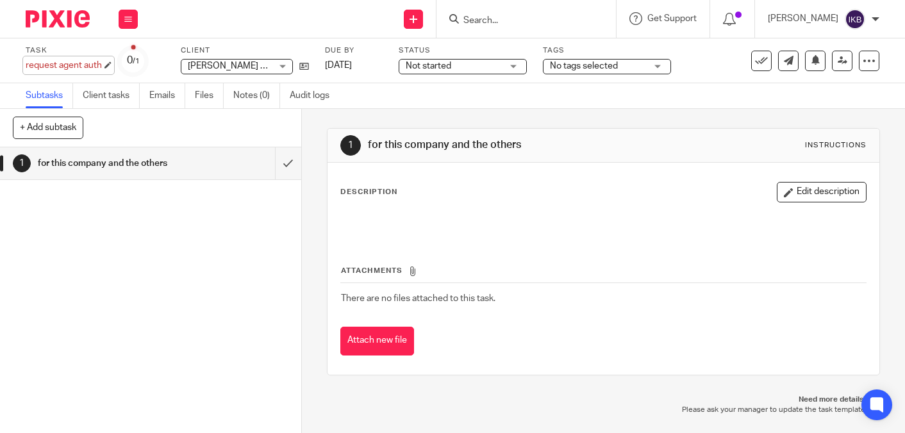
drag, startPoint x: 0, startPoint y: 0, endPoint x: 41, endPoint y: 66, distance: 77.7
click at [41, 66] on div "request agent auth Save request agent auth" at bounding box center [64, 65] width 76 height 13
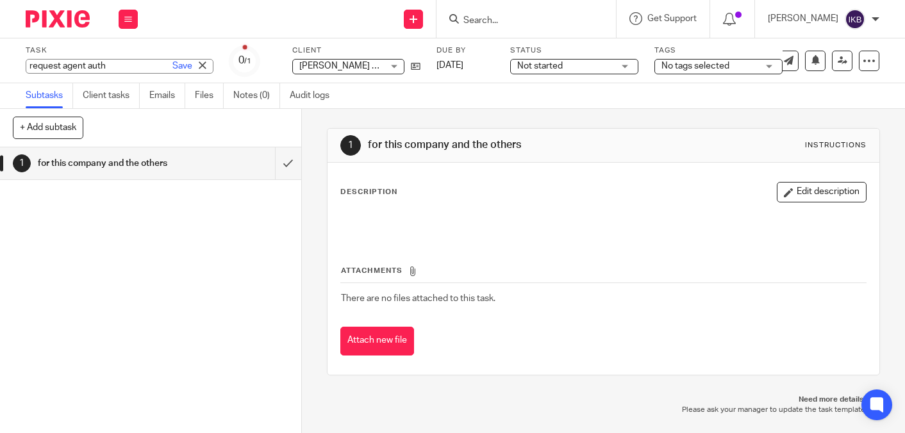
click at [29, 66] on input "request agent auth" at bounding box center [120, 66] width 188 height 15
type input "re-request agent auth"
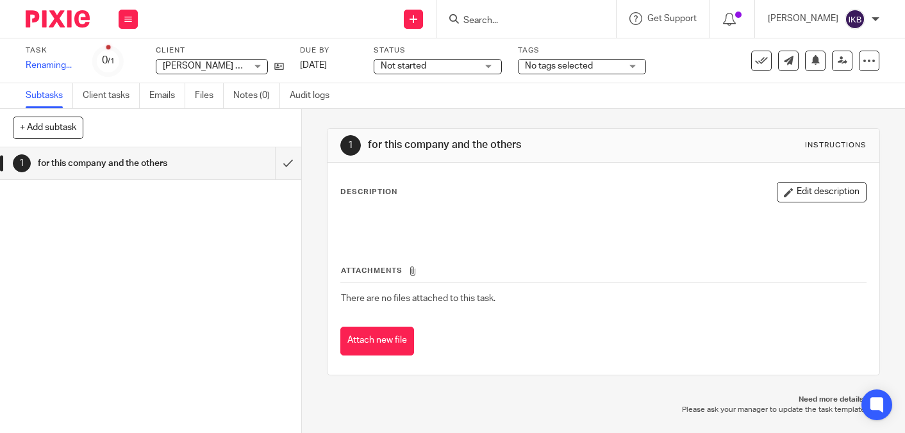
click at [478, 186] on div "Description Edit description" at bounding box center [603, 192] width 526 height 21
click at [547, 69] on div "Task re-request agent auth Save Renaming... 0 /1 Client Rob Murray And Co Limit…" at bounding box center [381, 60] width 711 height 31
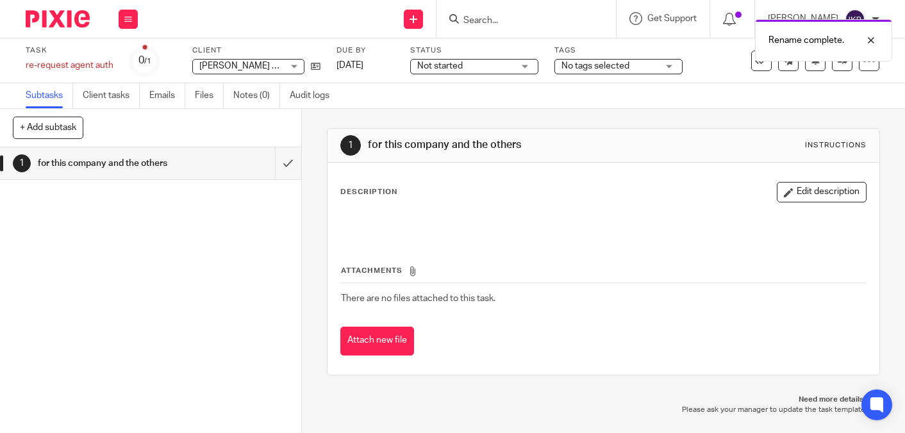
click at [604, 70] on span "No tags selected" at bounding box center [595, 66] width 68 height 9
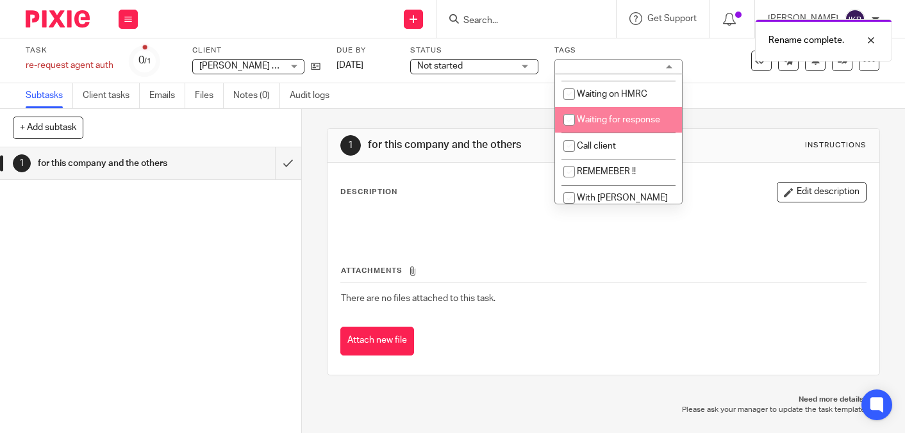
scroll to position [393, 0]
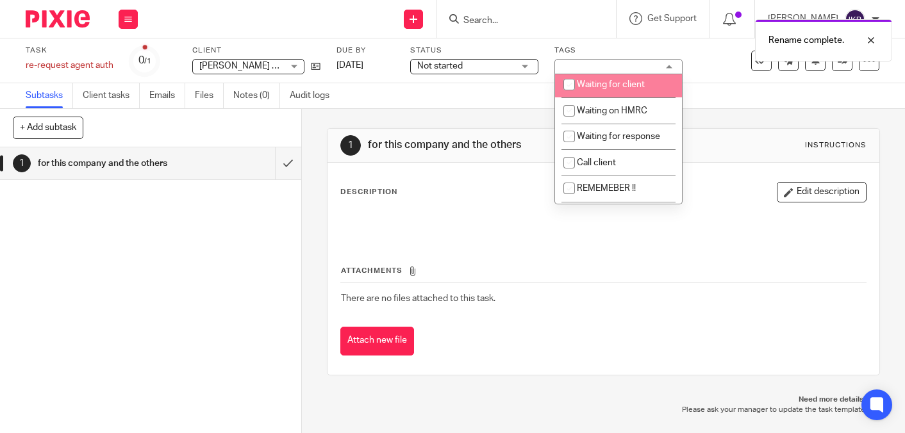
click at [606, 98] on li "Waiting for client" at bounding box center [618, 85] width 127 height 26
checkbox input "true"
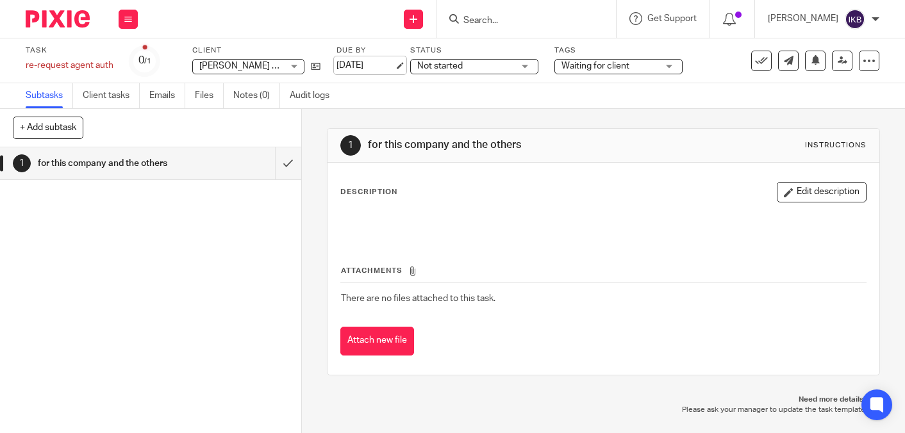
click at [338, 62] on link "[DATE]" at bounding box center [365, 65] width 58 height 13
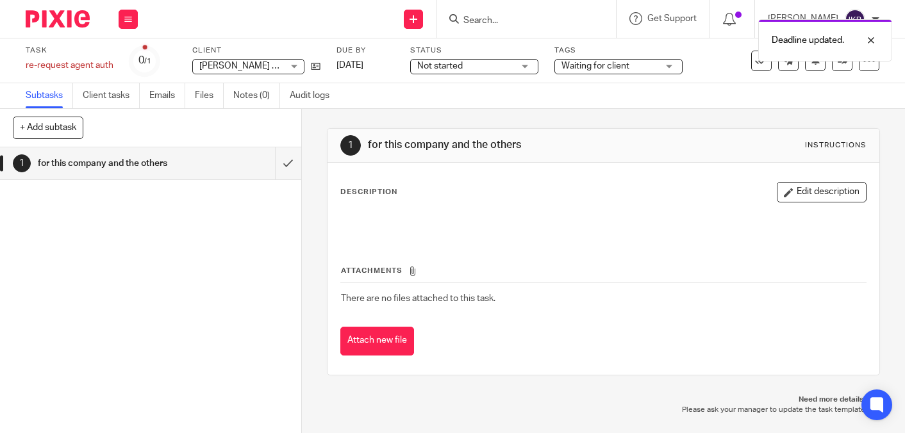
click at [46, 10] on img at bounding box center [58, 18] width 64 height 17
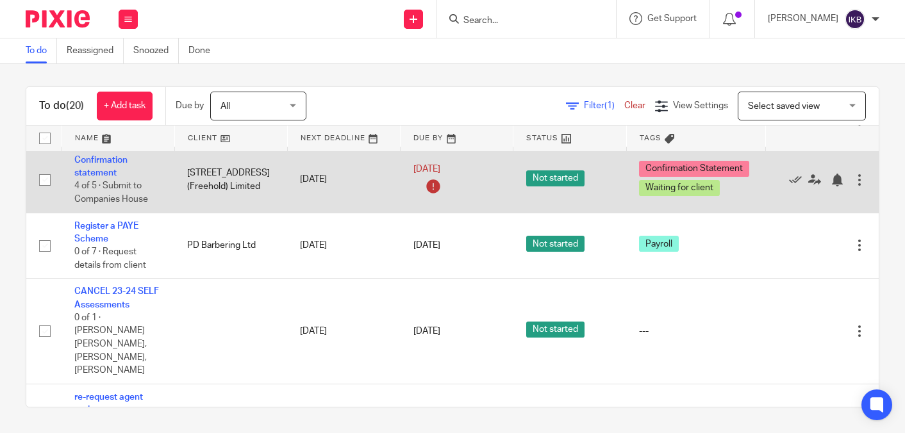
scroll to position [456, 0]
